Goal: Navigation & Orientation: Find specific page/section

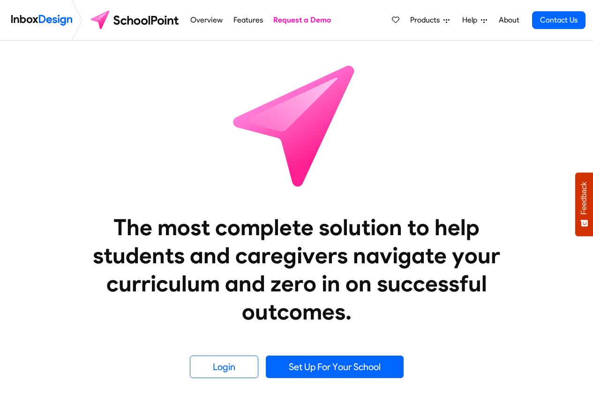
click at [432, 20] on span "Products" at bounding box center [426, 20] width 33 height 11
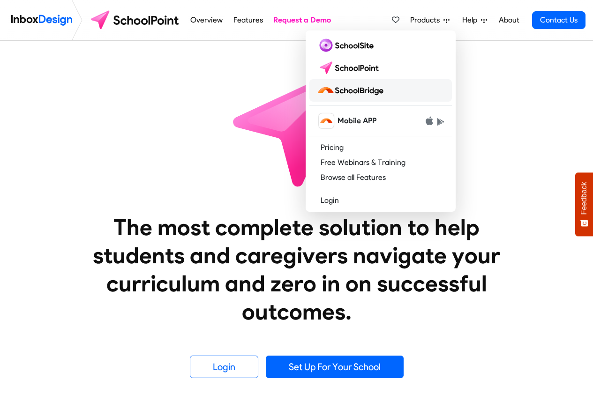
click at [364, 91] on img at bounding box center [352, 90] width 70 height 15
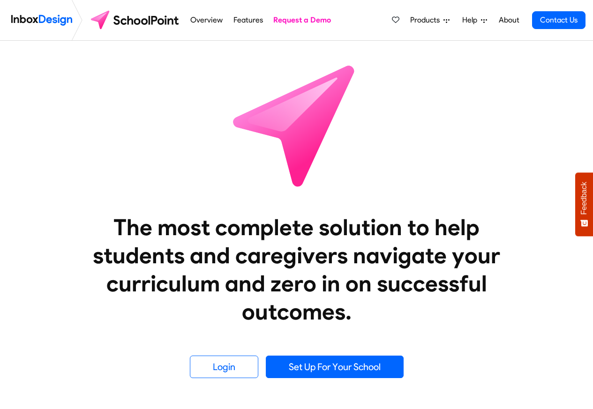
click at [435, 19] on span "Products" at bounding box center [426, 20] width 33 height 11
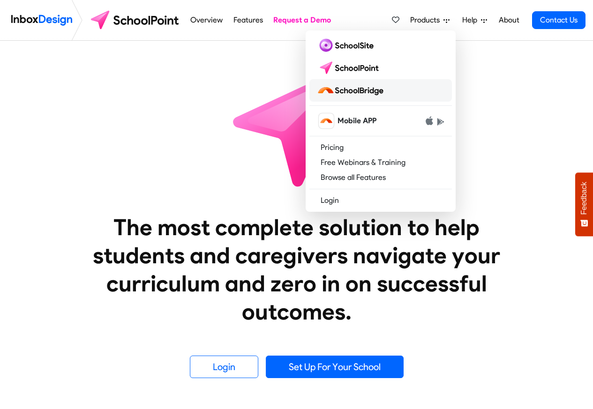
click at [361, 89] on img at bounding box center [352, 90] width 70 height 15
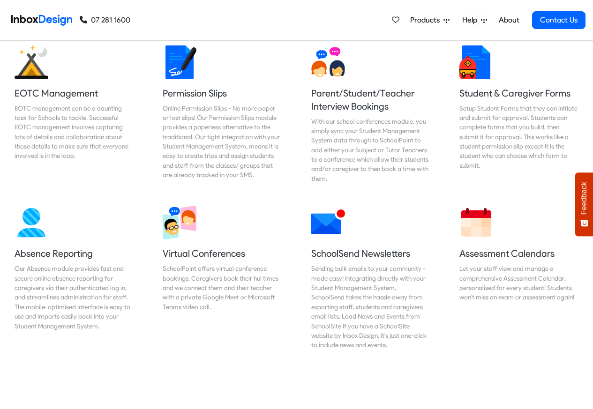
scroll to position [620, 0]
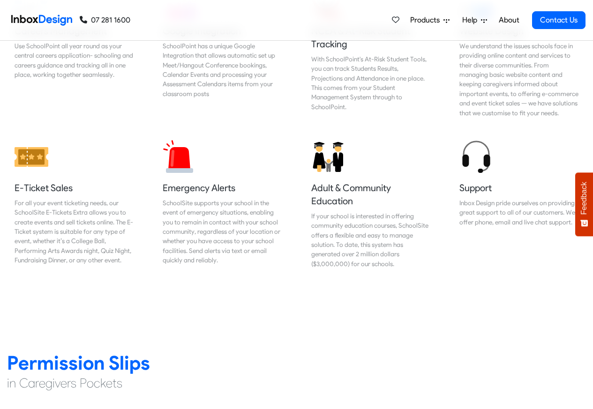
scroll to position [1012, 0]
